Goal: Information Seeking & Learning: Find specific fact

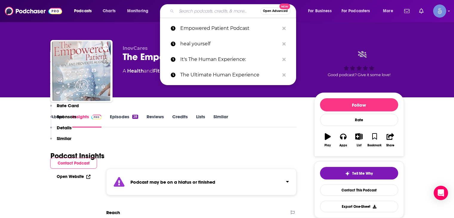
type input "[PERSON_NAME]"
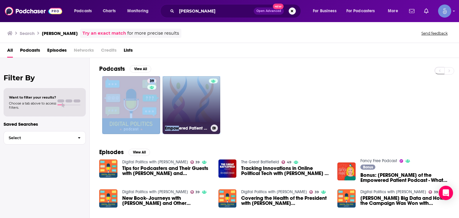
drag, startPoint x: 160, startPoint y: 102, endPoint x: 192, endPoint y: 103, distance: 32.3
click at [178, 107] on ul "39 Empowered Patient Podcast" at bounding box center [161, 105] width 118 height 58
click at [197, 99] on link "Empowered Patient Podcast" at bounding box center [191, 105] width 58 height 58
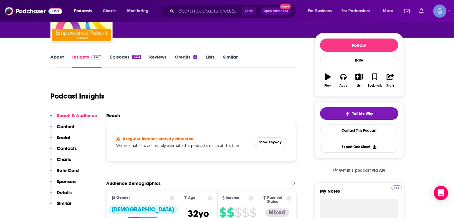
scroll to position [60, 0]
click at [269, 142] on button "Show Anyway" at bounding box center [270, 142] width 33 height 10
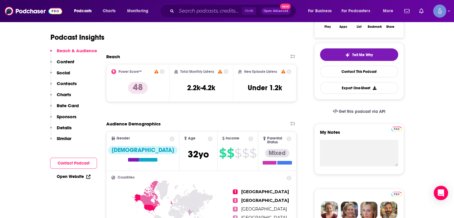
scroll to position [119, 0]
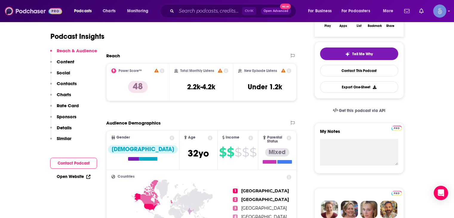
click at [18, 11] on img at bounding box center [33, 10] width 57 height 11
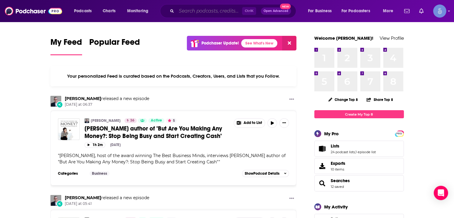
click at [177, 8] on input "Search podcasts, credits, & more..." at bounding box center [210, 11] width 66 height 10
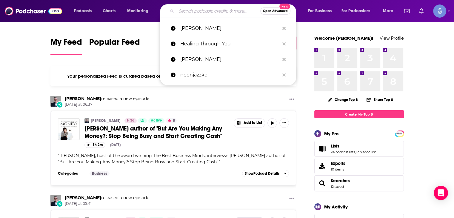
paste input "Nevena Bazalac"
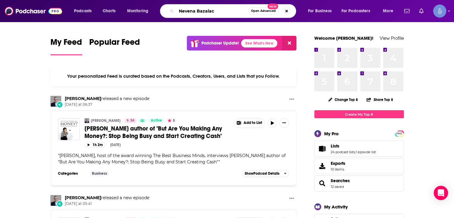
type input "Nevena Bazalac"
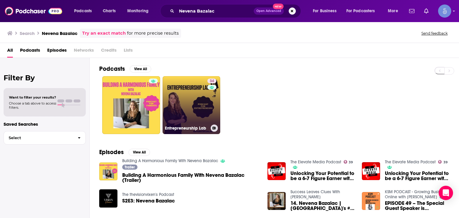
click at [190, 119] on link "34 Entrepreneurship Lab" at bounding box center [191, 105] width 58 height 58
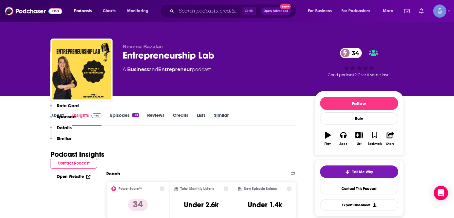
scroll to position [119, 0]
